Goal: Information Seeking & Learning: Compare options

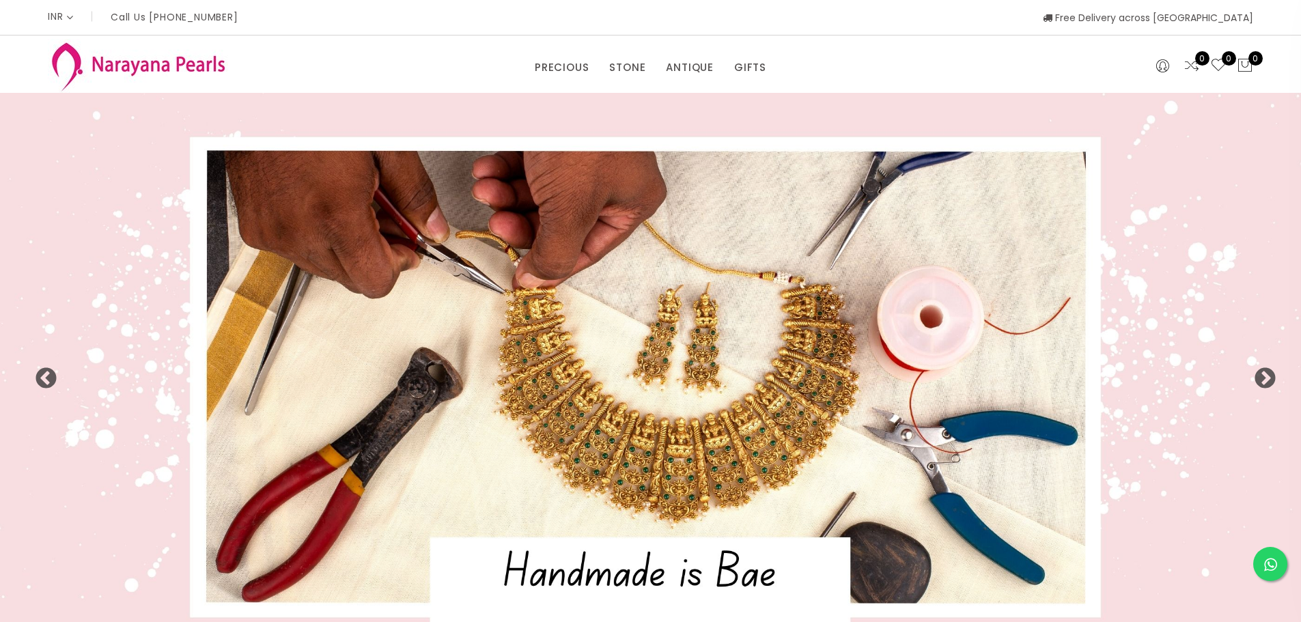
select select "INR"
click at [643, 128] on link "NECKLACE" at bounding box center [670, 131] width 116 height 22
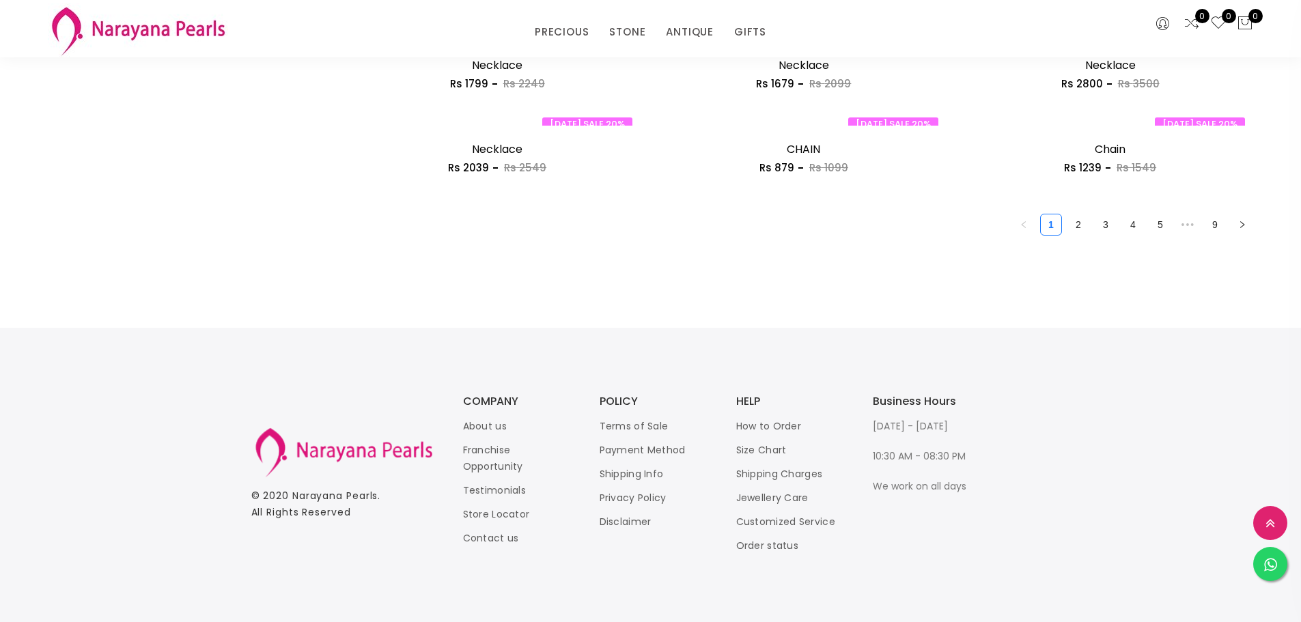
scroll to position [1775, 0]
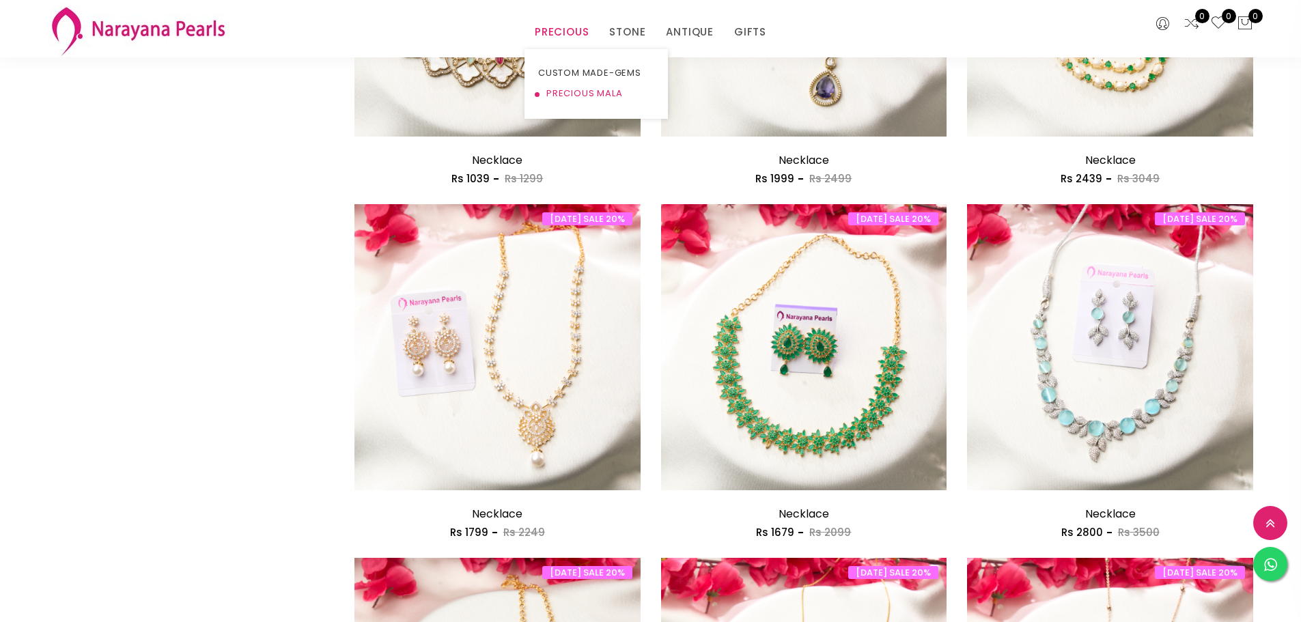
click at [574, 89] on link "PRECIOUS MALA" at bounding box center [596, 93] width 116 height 20
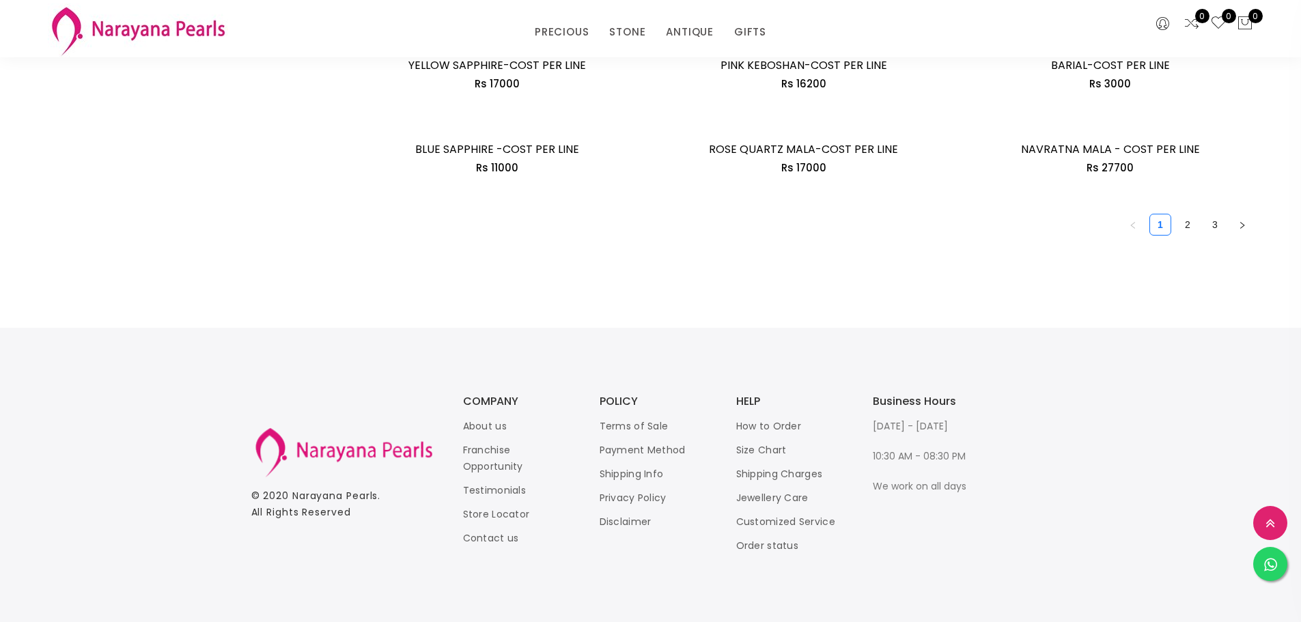
scroll to position [2458, 0]
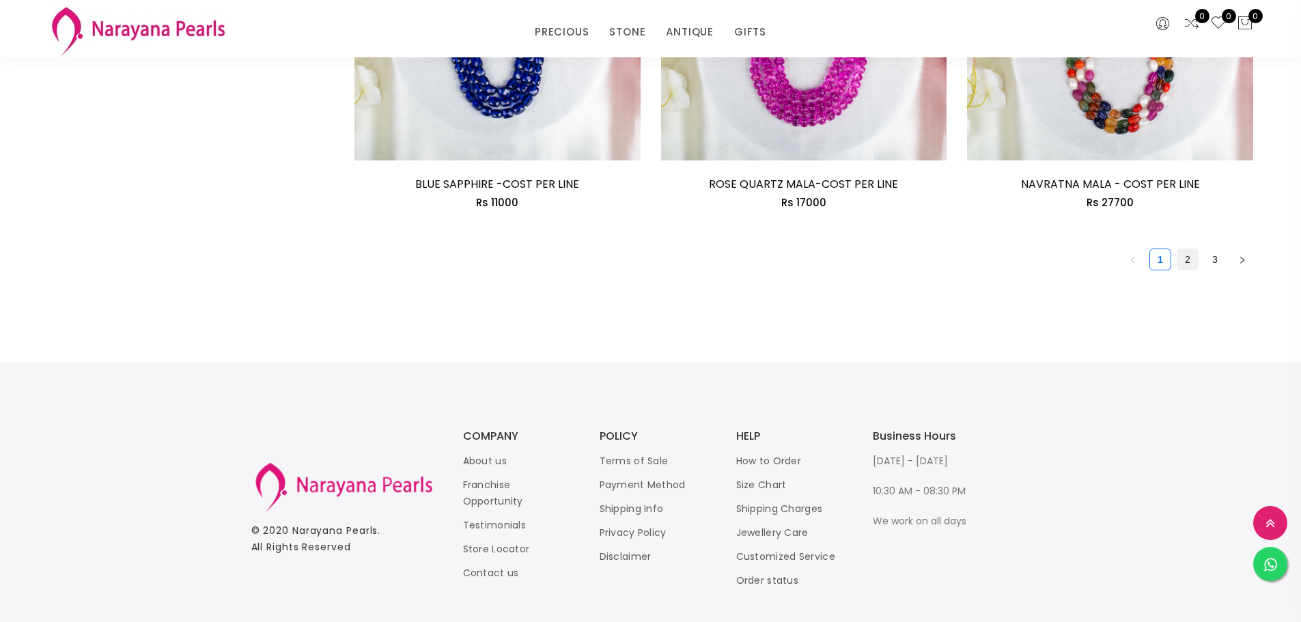
click at [1187, 259] on link "2" at bounding box center [1187, 259] width 20 height 20
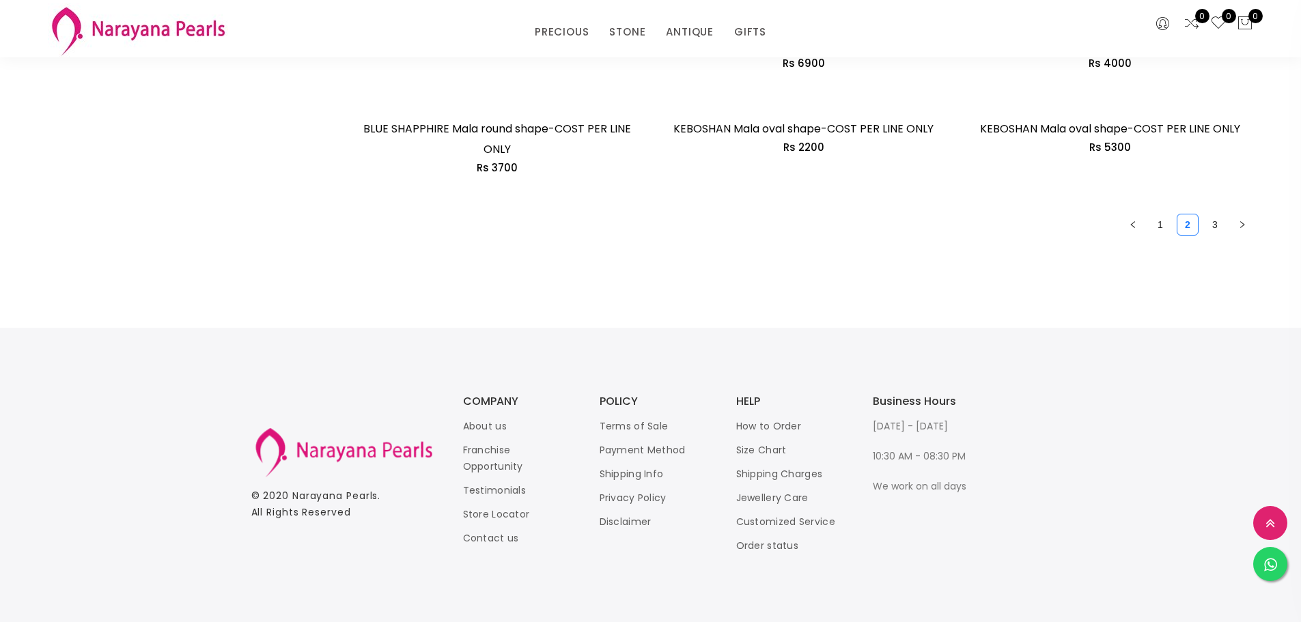
scroll to position [2389, 0]
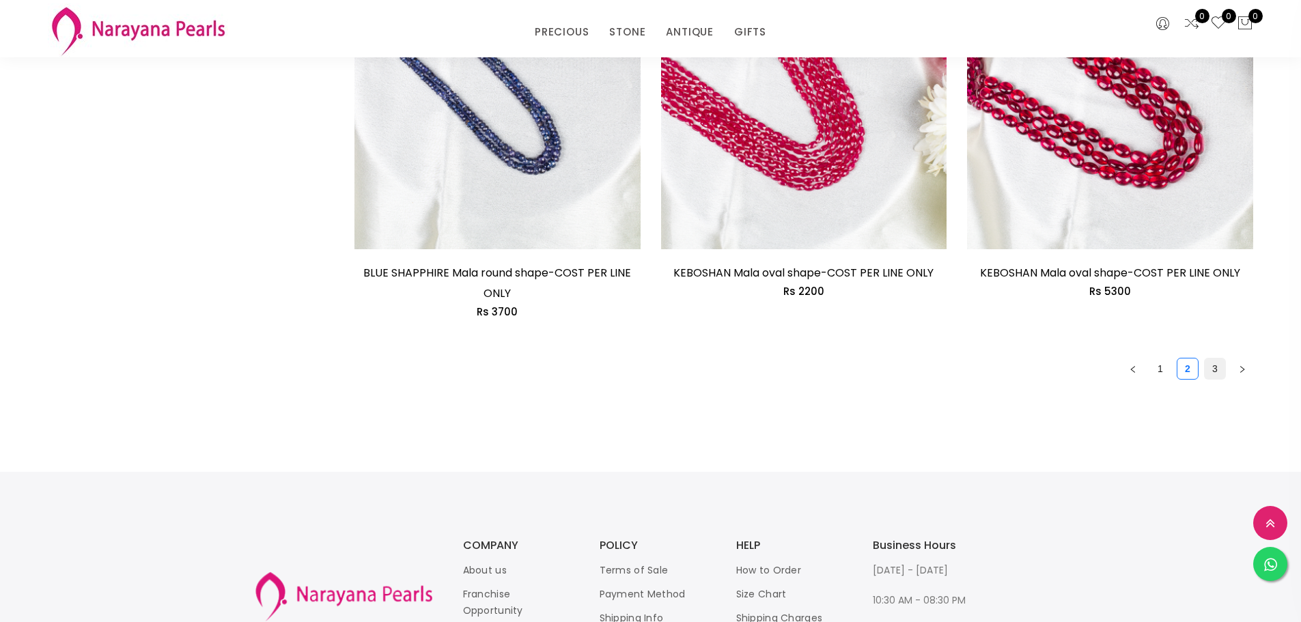
click at [1215, 367] on link "3" at bounding box center [1214, 368] width 20 height 20
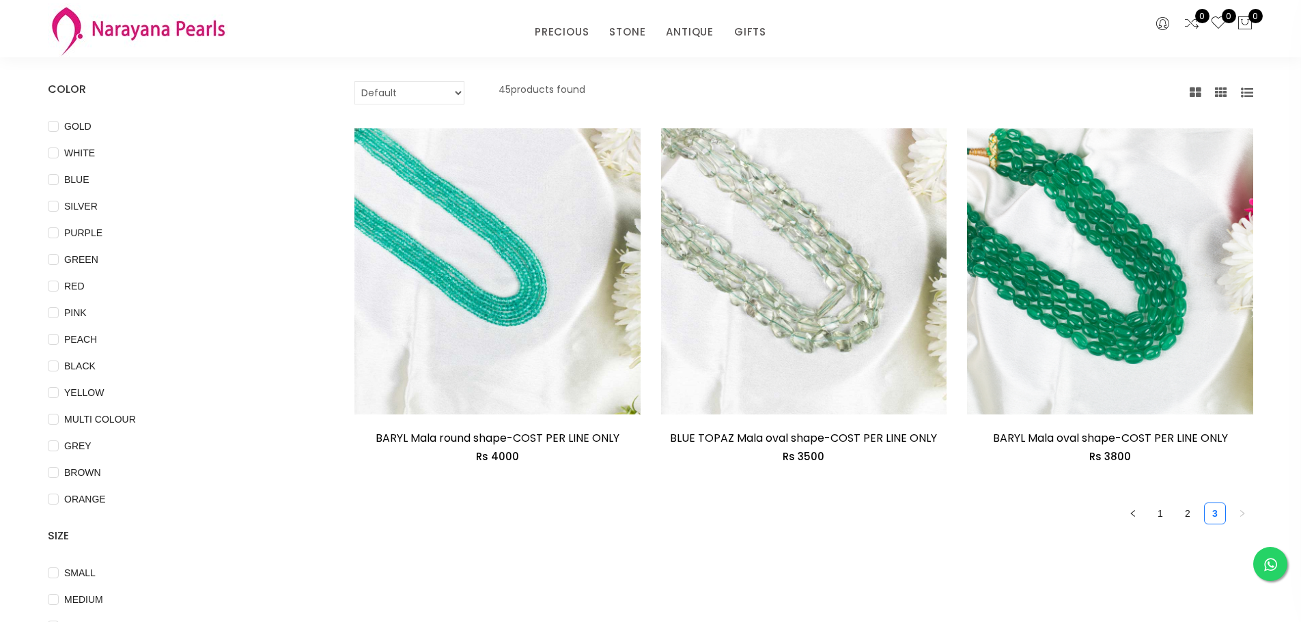
scroll to position [68, 0]
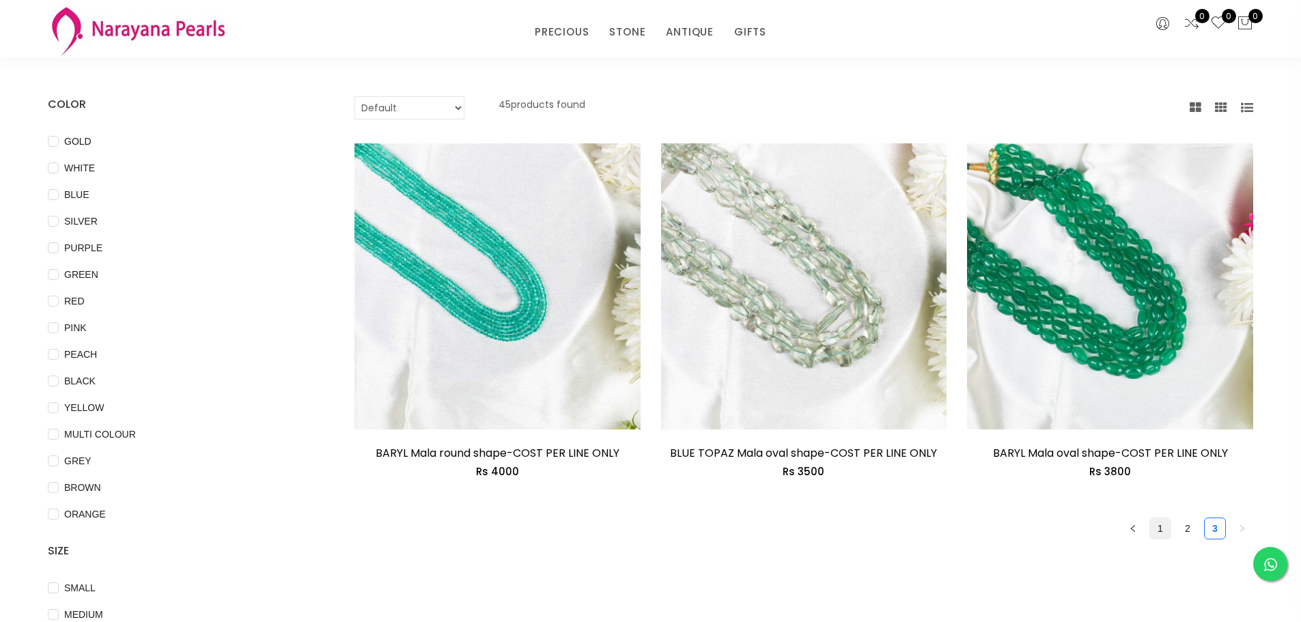
click at [1161, 528] on link "1" at bounding box center [1160, 528] width 20 height 20
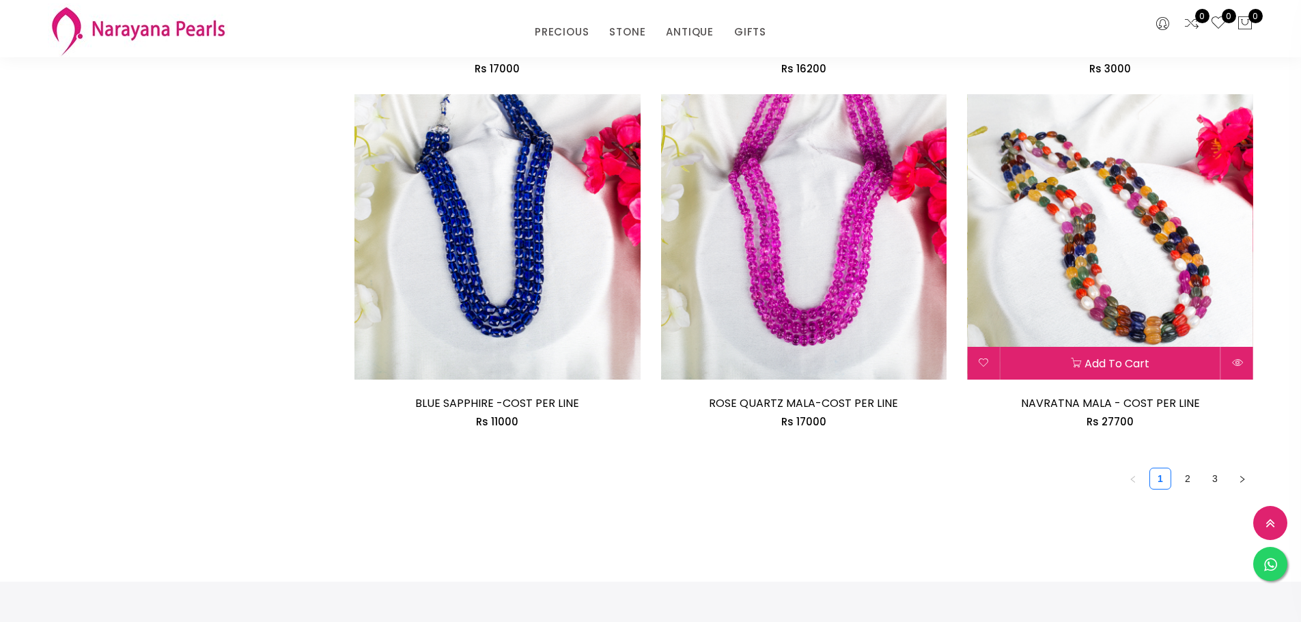
scroll to position [2389, 0]
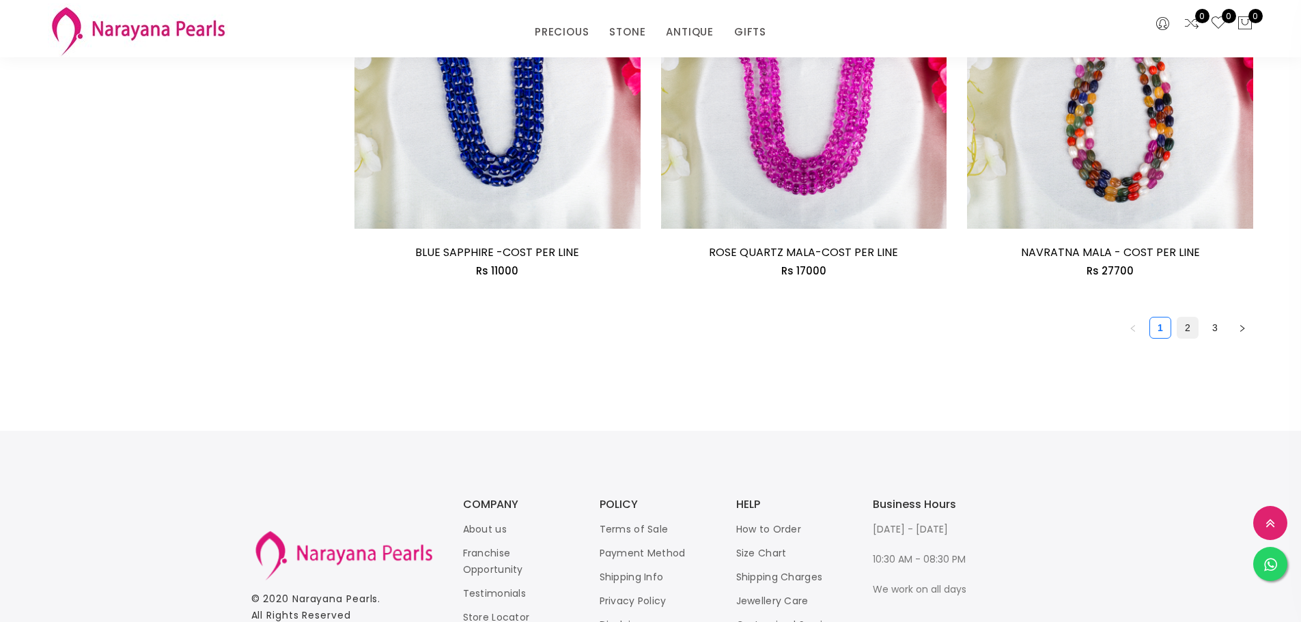
click at [1187, 329] on link "2" at bounding box center [1187, 327] width 20 height 20
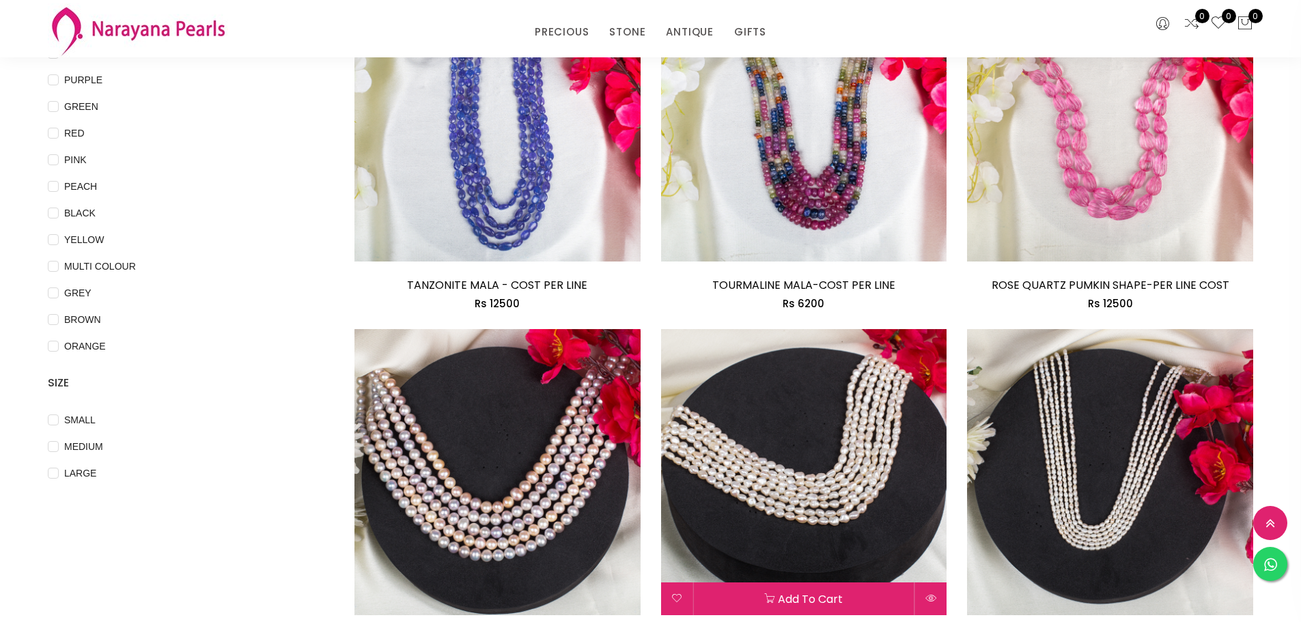
scroll to position [205, 0]
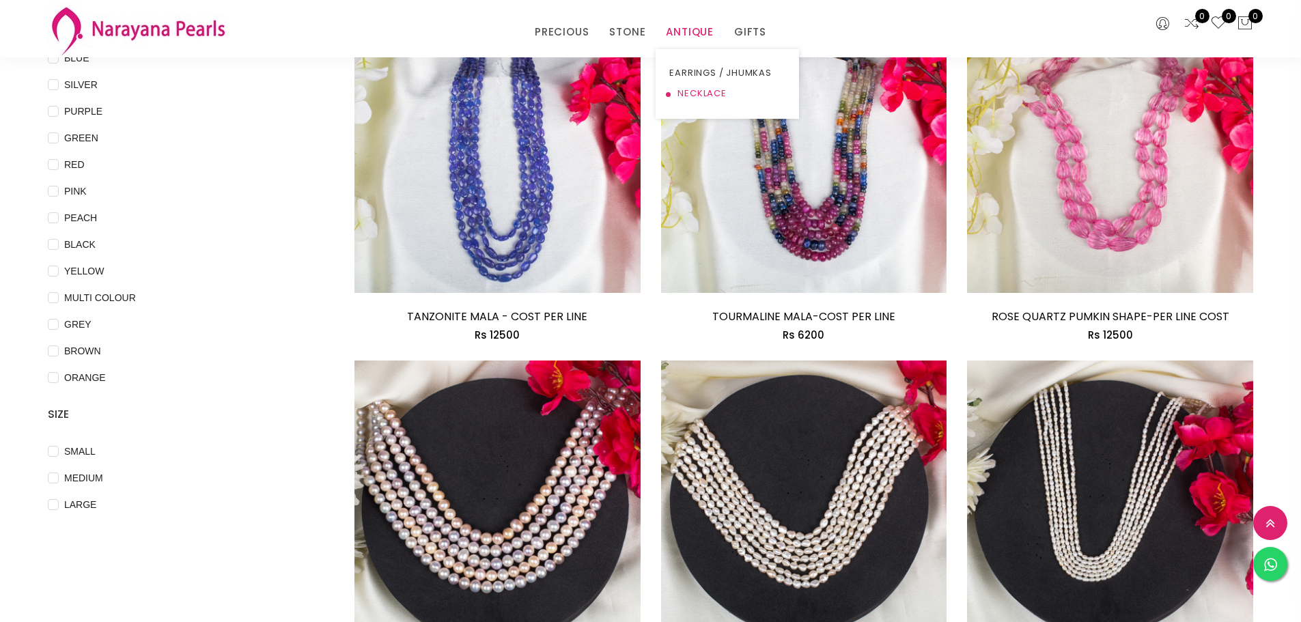
click at [715, 96] on link "NECKLACE" at bounding box center [727, 93] width 116 height 20
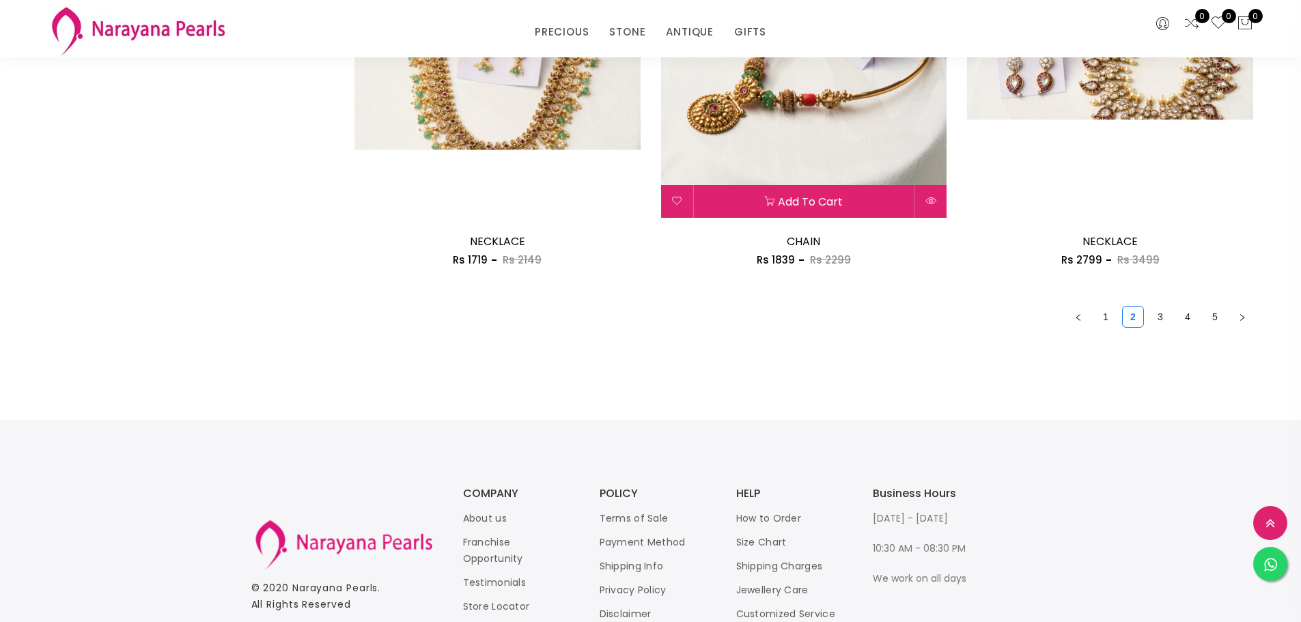
scroll to position [2219, 0]
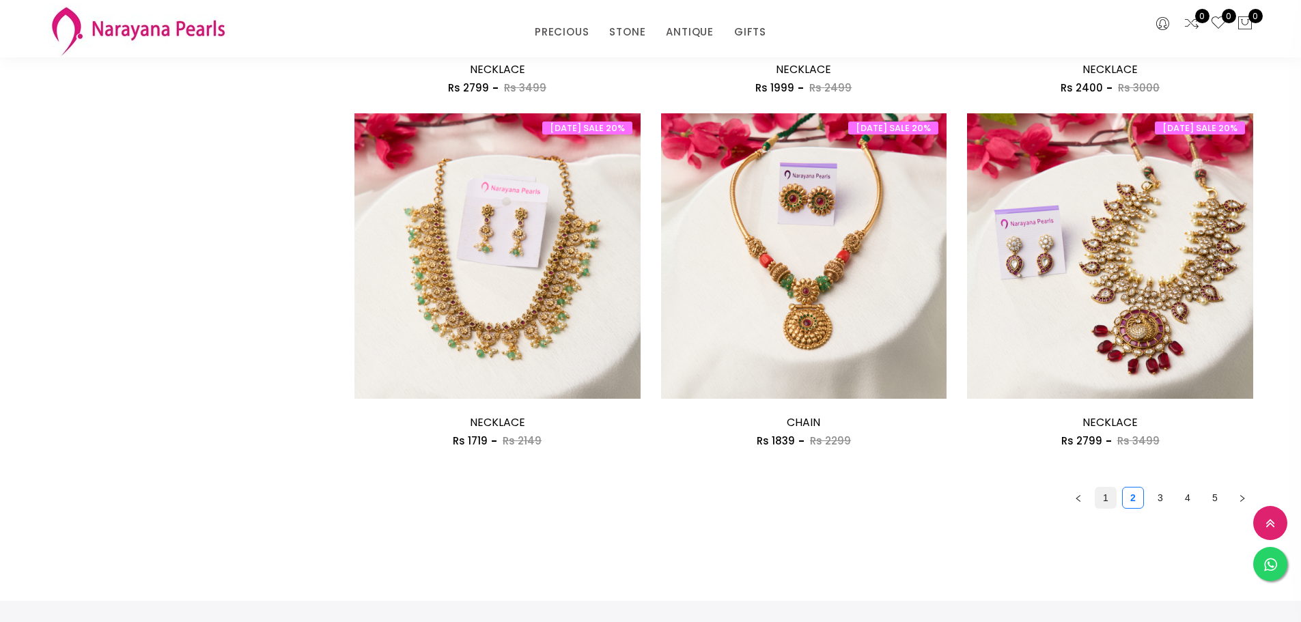
click at [1109, 499] on link "1" at bounding box center [1105, 497] width 20 height 20
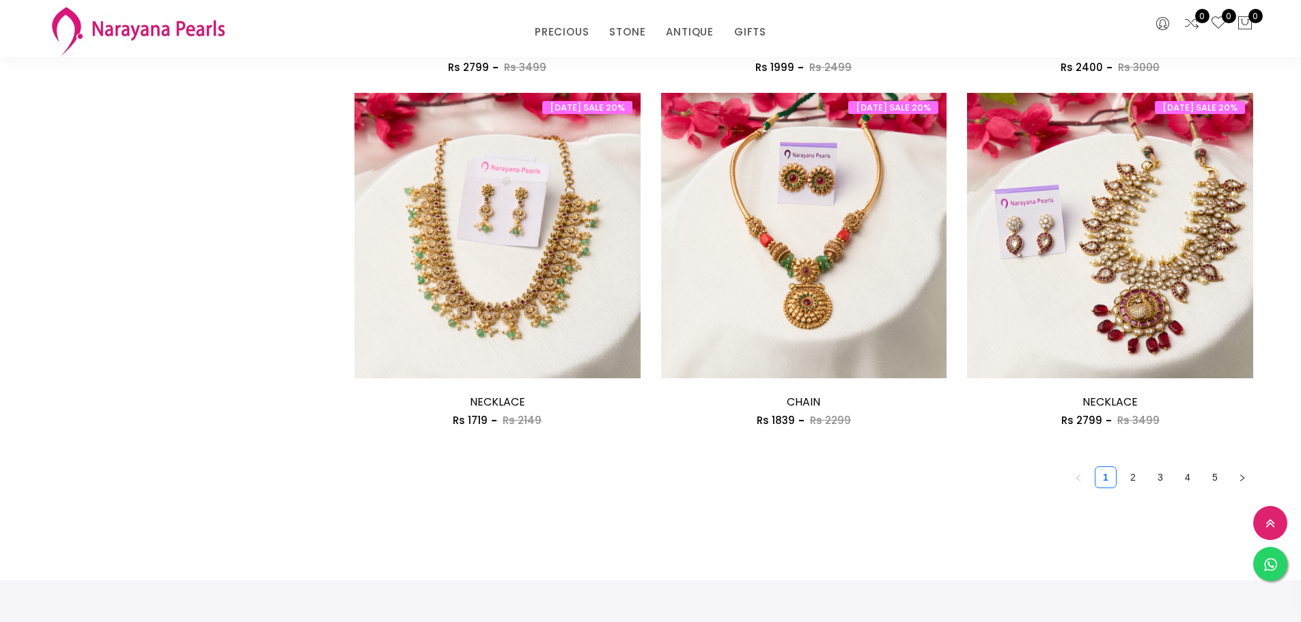
scroll to position [2389, 0]
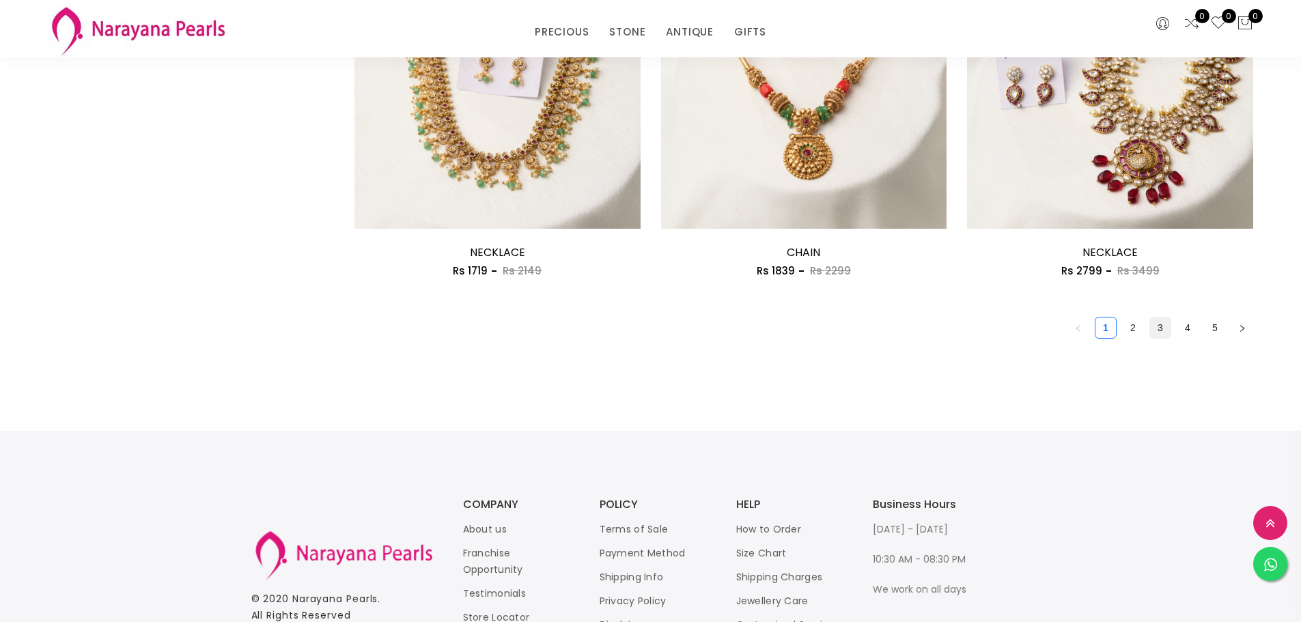
click at [1158, 327] on link "3" at bounding box center [1160, 327] width 20 height 20
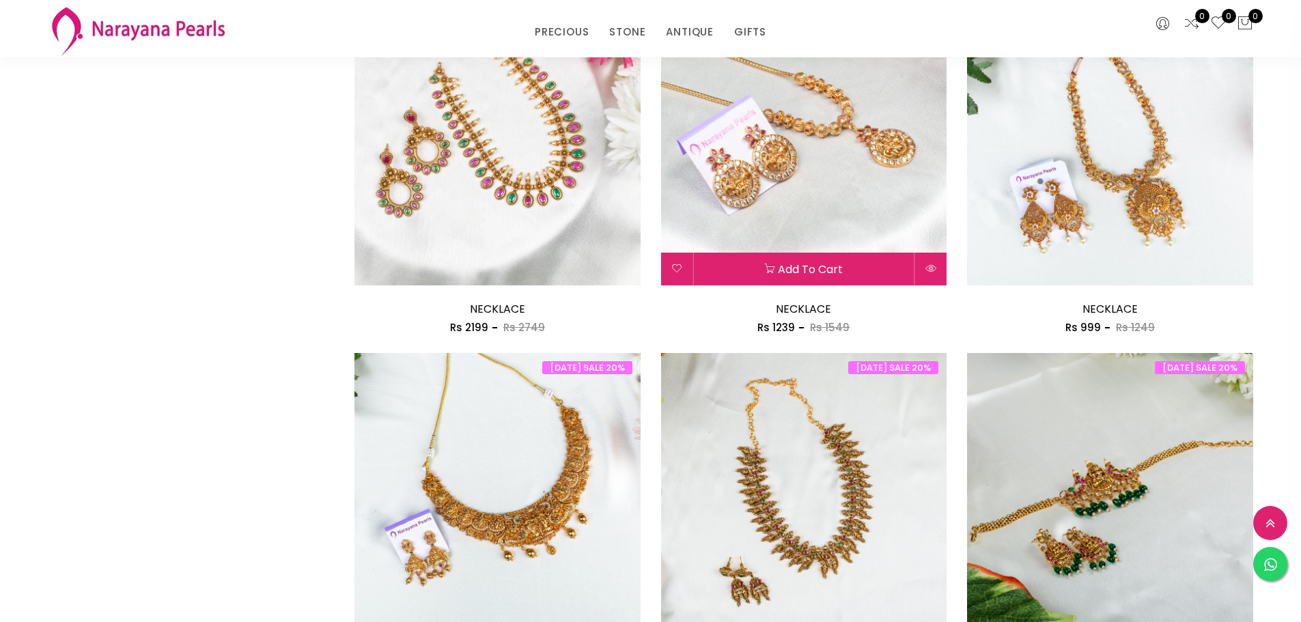
scroll to position [2321, 0]
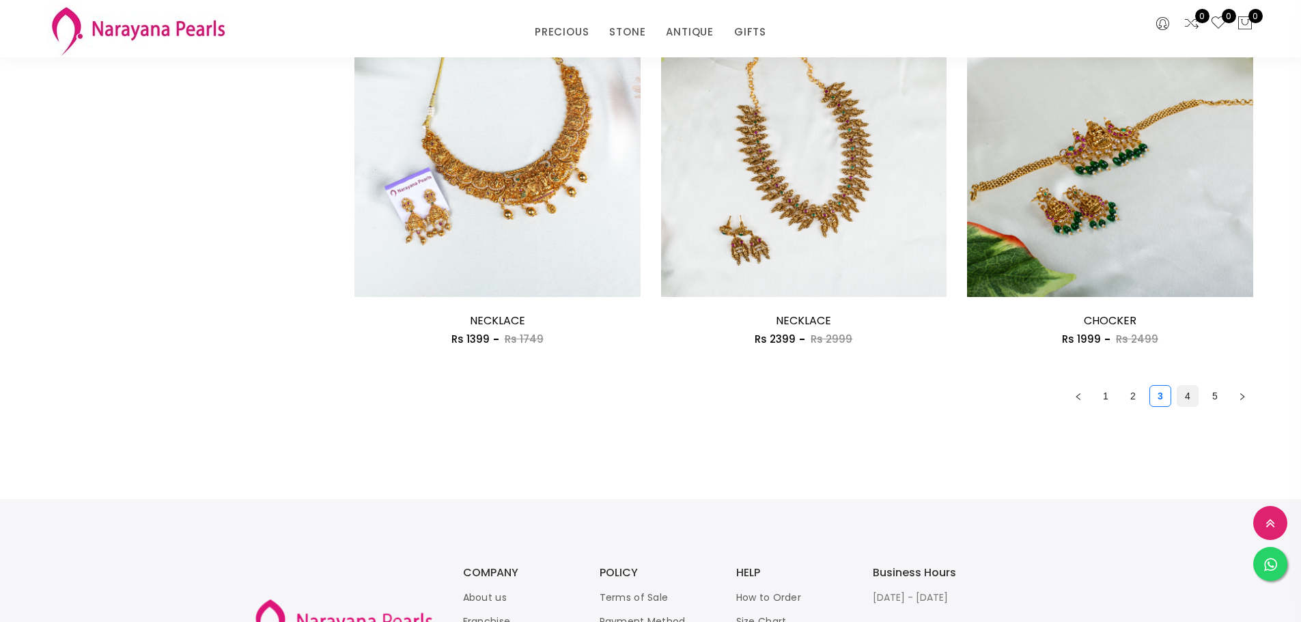
click at [1188, 392] on link "4" at bounding box center [1187, 396] width 20 height 20
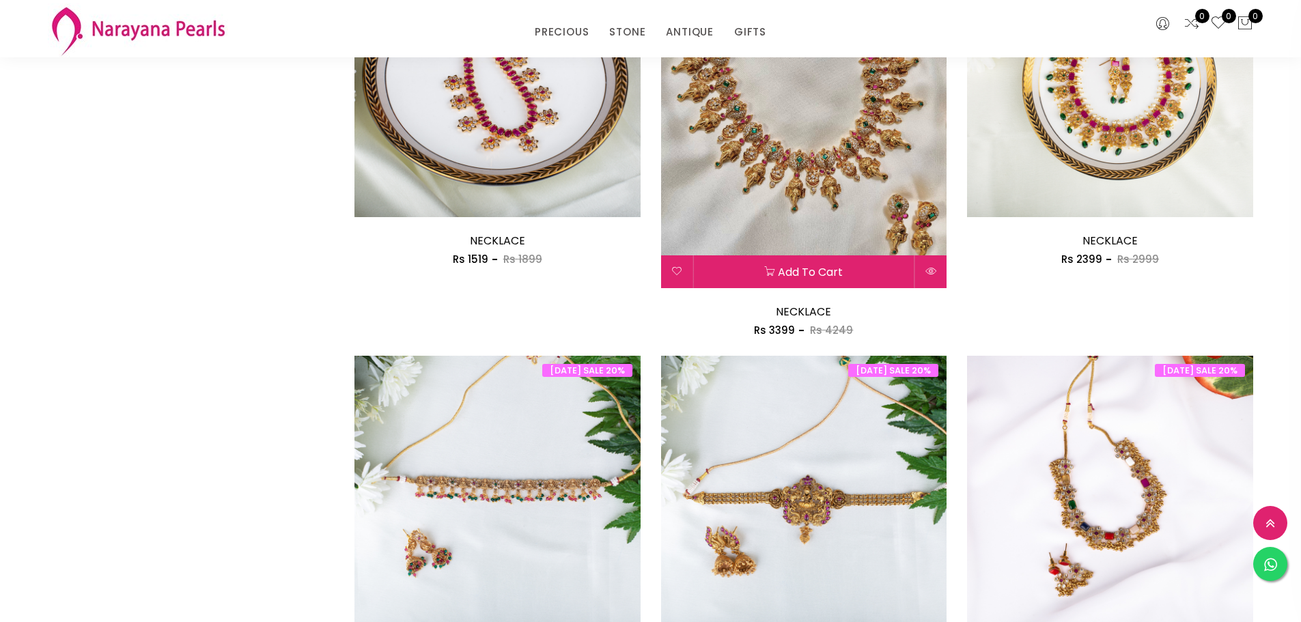
scroll to position [2458, 0]
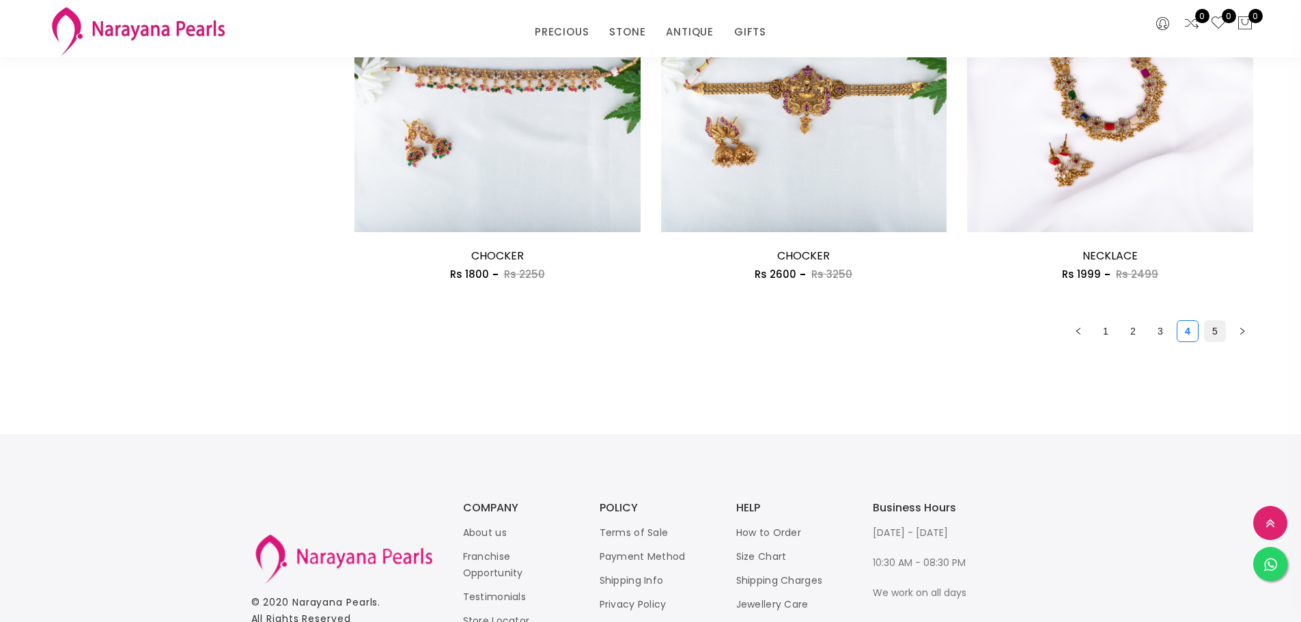
click at [1213, 330] on link "5" at bounding box center [1214, 331] width 20 height 20
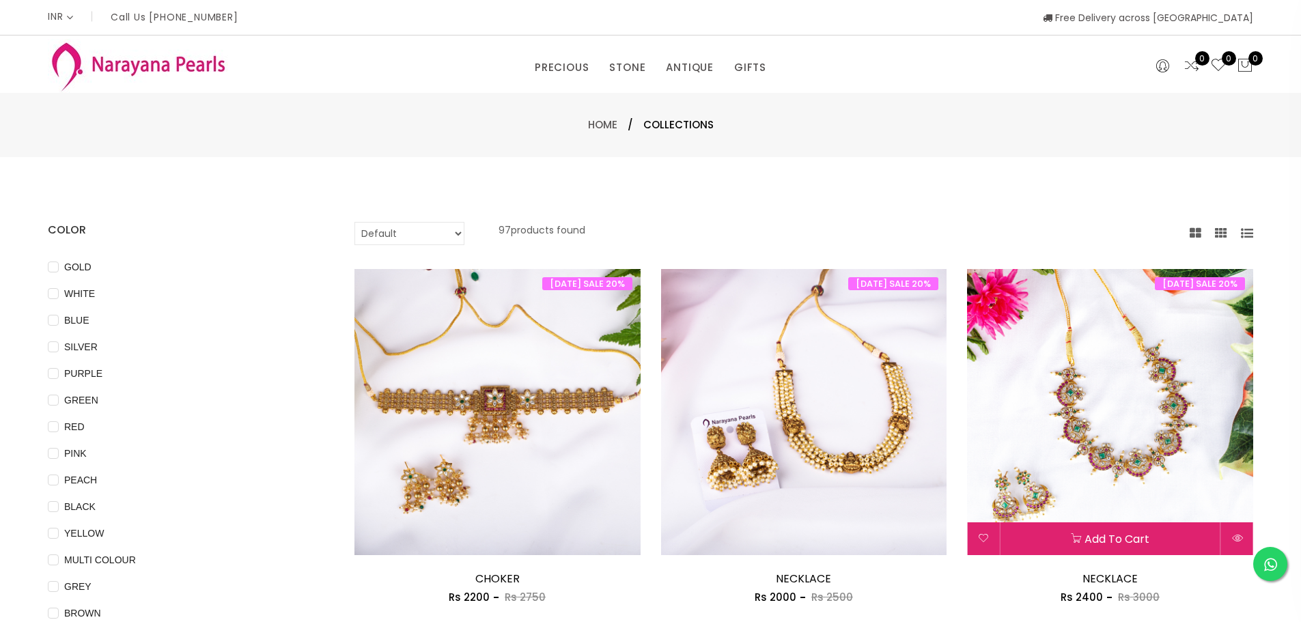
click at [1008, 599] on div "Rs 2400 Rs 3000" at bounding box center [1110, 597] width 286 height 16
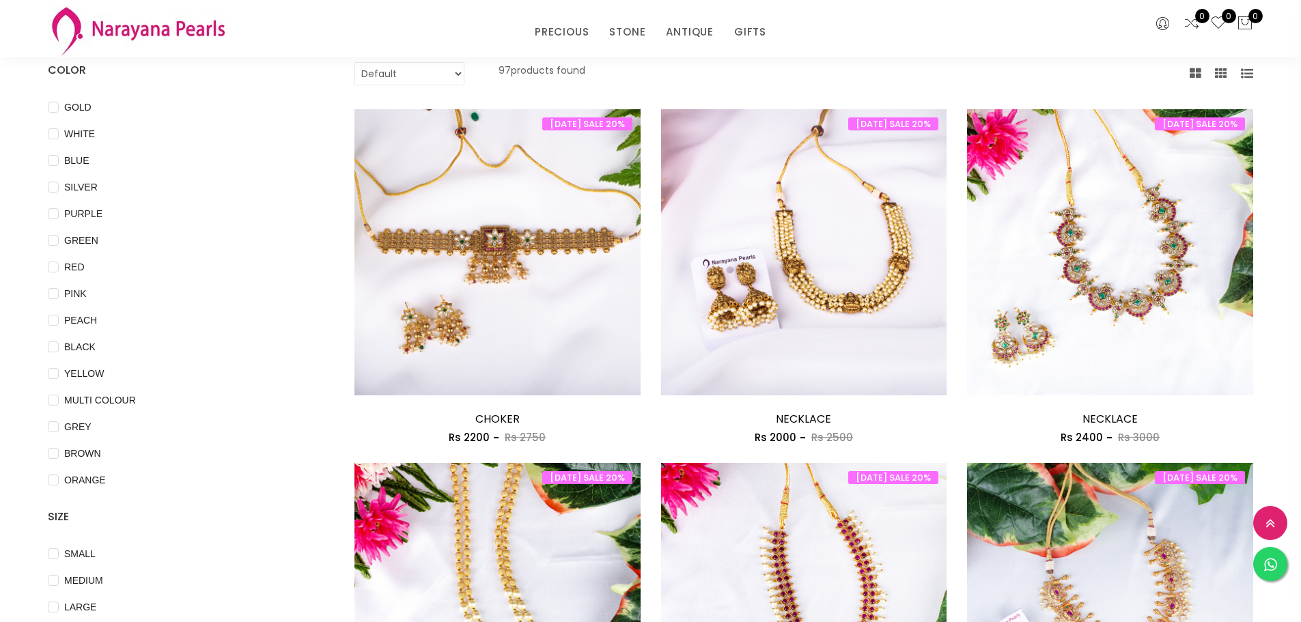
scroll to position [79, 0]
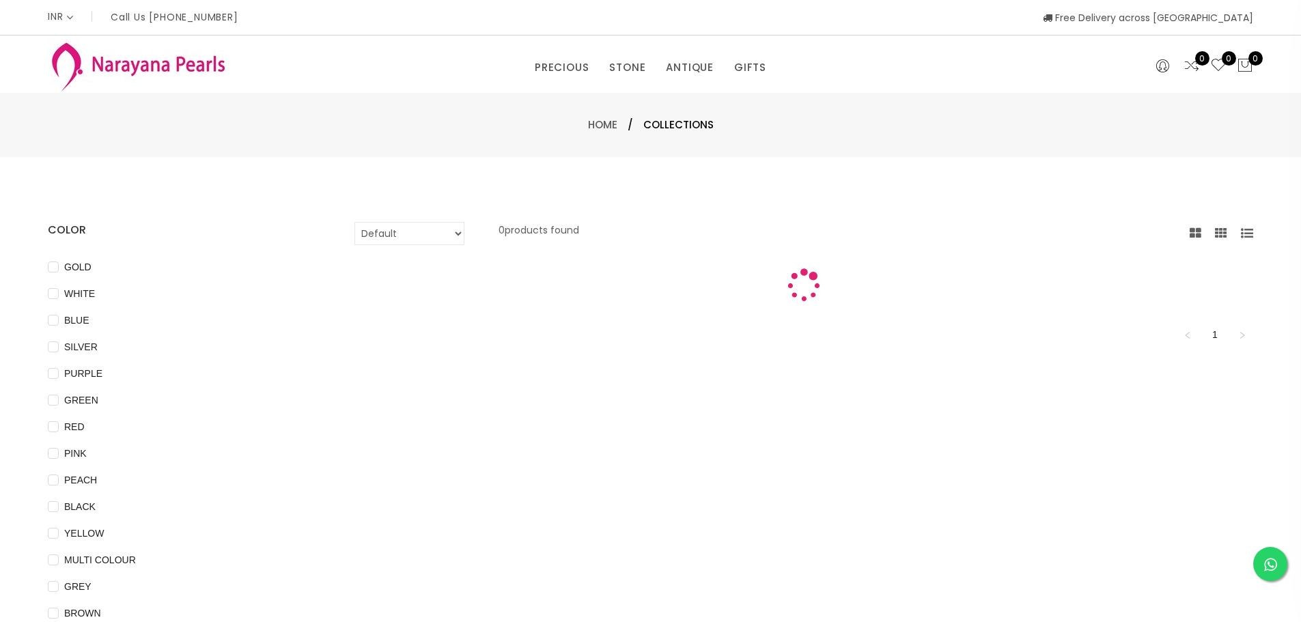
scroll to position [205, 0]
